Goal: Register for event/course

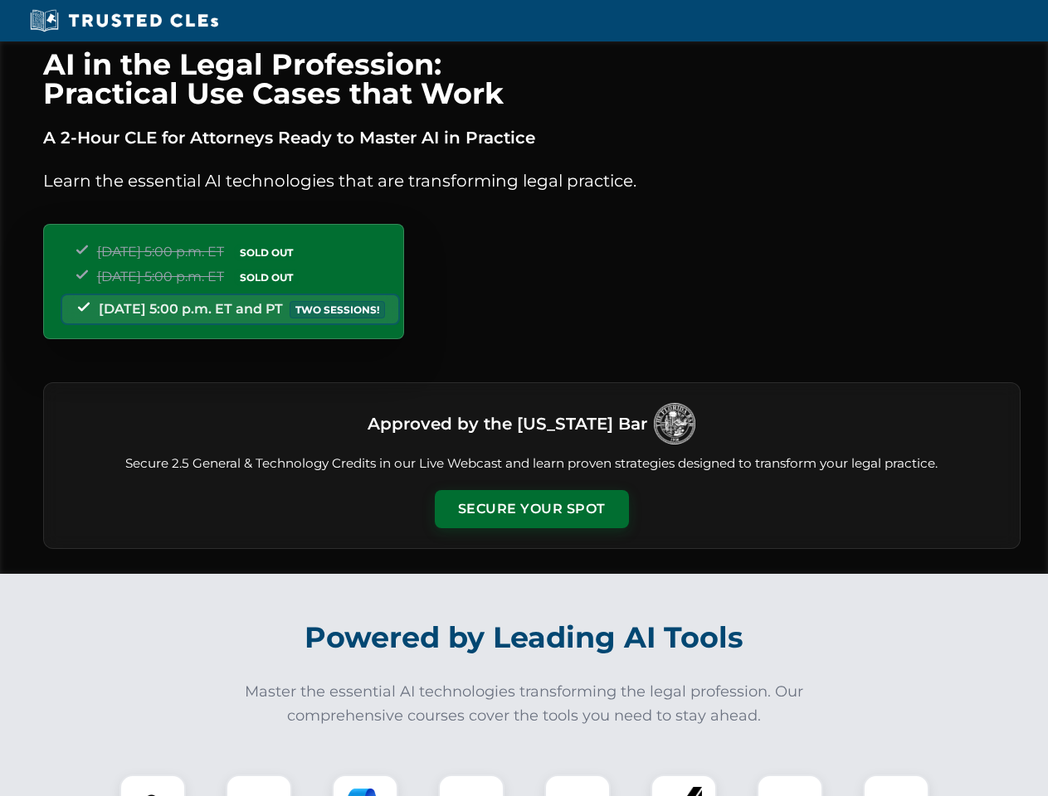
click at [531, 509] on button "Secure Your Spot" at bounding box center [532, 509] width 194 height 38
click at [153, 786] on img at bounding box center [153, 808] width 48 height 48
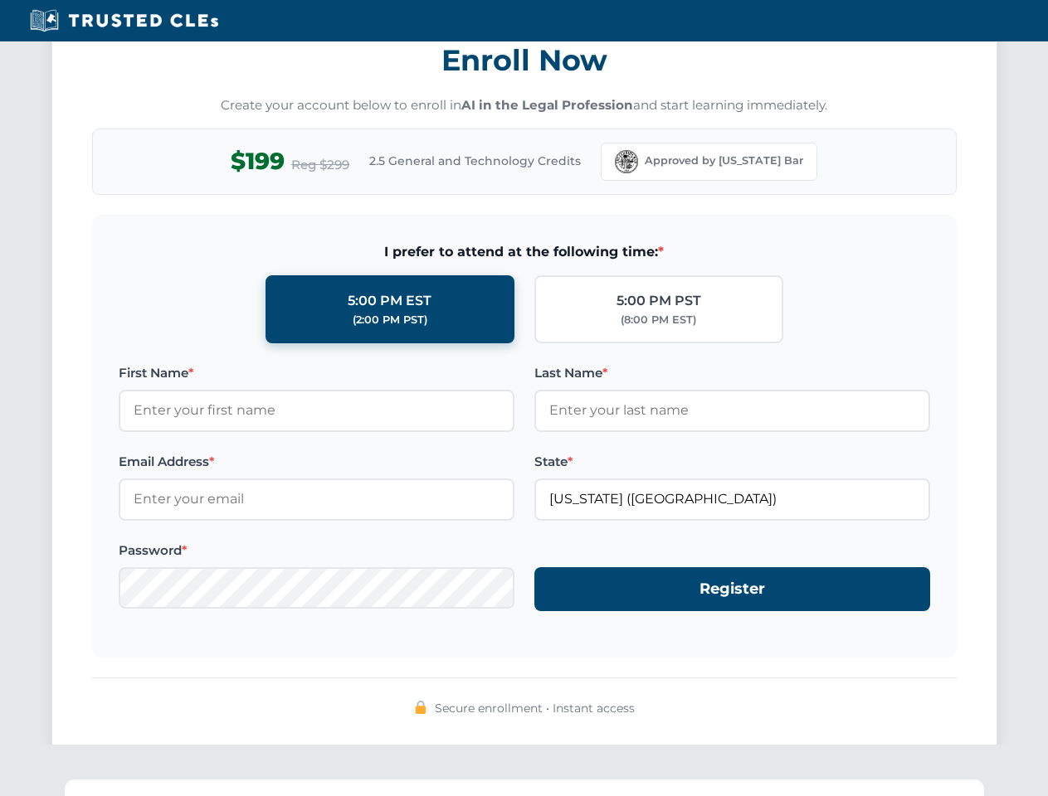
scroll to position [1628, 0]
